Goal: Register for event/course: Sign up to attend an event or enroll in a course

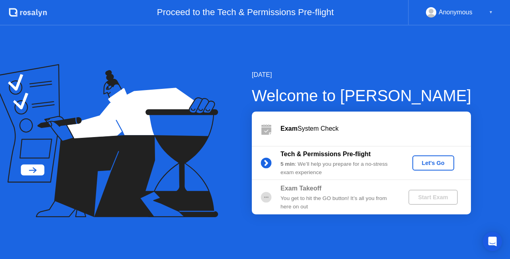
click at [433, 166] on div "Let's Go" at bounding box center [433, 163] width 35 height 6
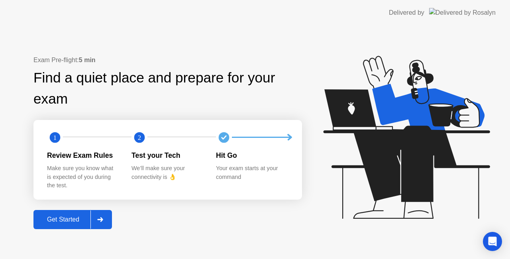
click at [74, 221] on div "Get Started" at bounding box center [63, 219] width 55 height 7
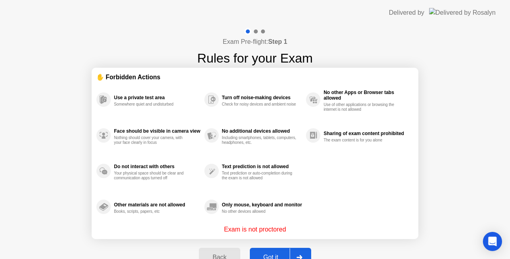
click at [267, 254] on div "Got it" at bounding box center [270, 257] width 37 height 7
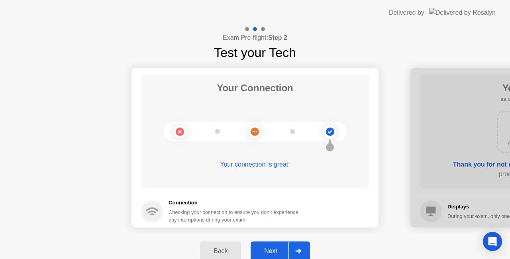
click at [267, 253] on div "Next" at bounding box center [270, 251] width 35 height 7
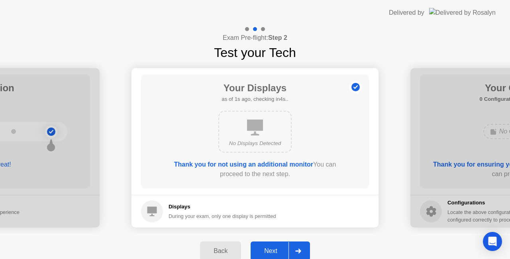
click at [267, 253] on div "Next" at bounding box center [270, 251] width 35 height 7
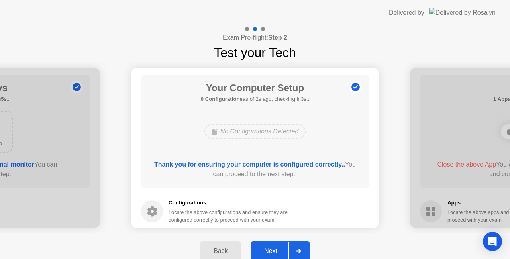
click at [267, 253] on div "Next" at bounding box center [270, 251] width 35 height 7
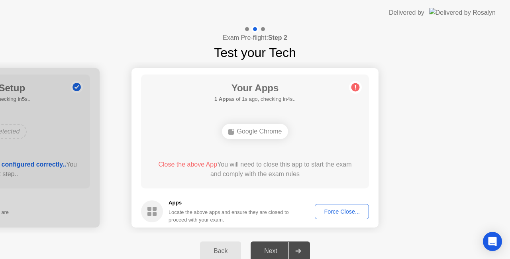
click at [337, 212] on div "Force Close..." at bounding box center [342, 211] width 49 height 6
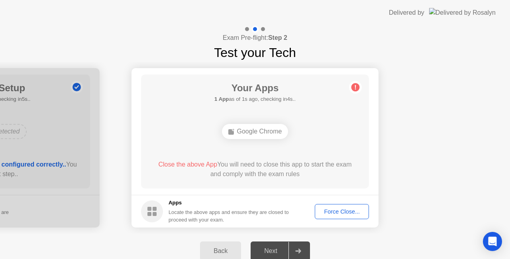
click at [345, 214] on div "Force Close..." at bounding box center [342, 211] width 49 height 6
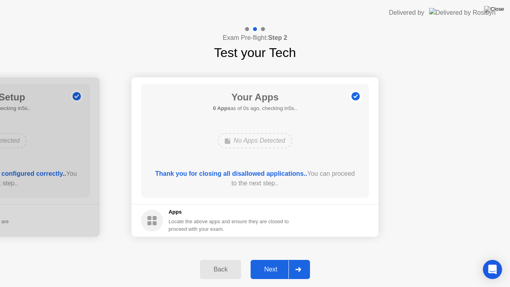
click at [272, 259] on div "Next" at bounding box center [270, 269] width 35 height 7
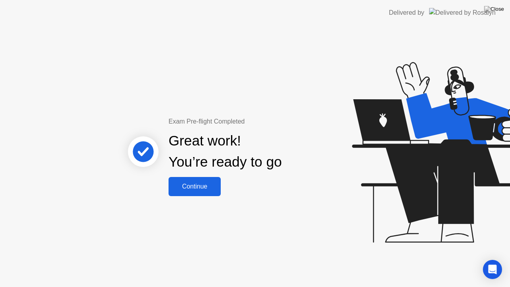
click at [205, 186] on div "Continue" at bounding box center [194, 186] width 47 height 7
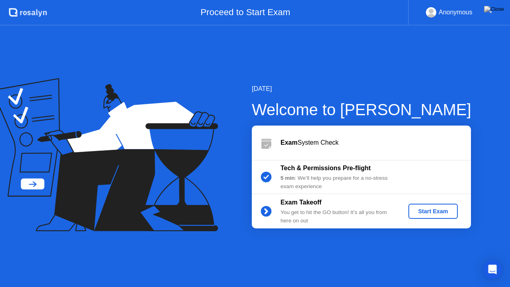
click at [435, 211] on div "Start Exam" at bounding box center [433, 211] width 43 height 6
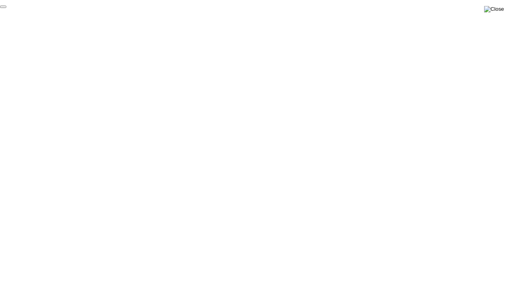
click at [502, 7] on img at bounding box center [494, 9] width 20 height 6
click at [499, 10] on img at bounding box center [494, 9] width 20 height 6
